Goal: Task Accomplishment & Management: Manage account settings

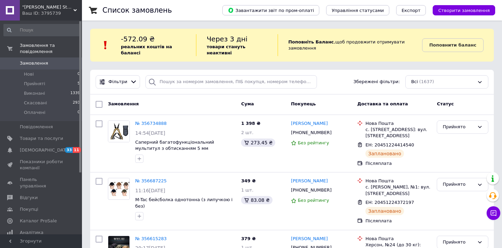
click at [57, 64] on span "Замовлення" at bounding box center [41, 63] width 43 height 6
click at [67, 79] on li "Нові 0" at bounding box center [42, 74] width 84 height 10
click at [63, 81] on li "Прийняті 5" at bounding box center [42, 84] width 84 height 10
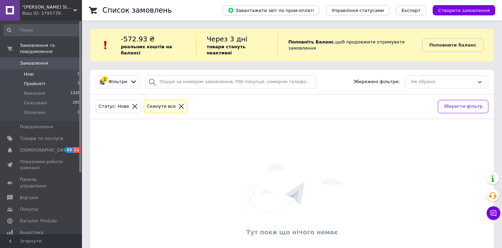
click at [63, 81] on li "Прийняті 5" at bounding box center [42, 84] width 84 height 10
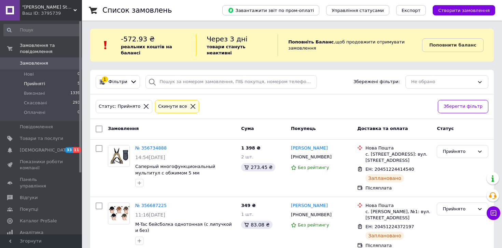
click at [57, 66] on span "Замовлення" at bounding box center [41, 63] width 43 height 6
